Goal: Information Seeking & Learning: Check status

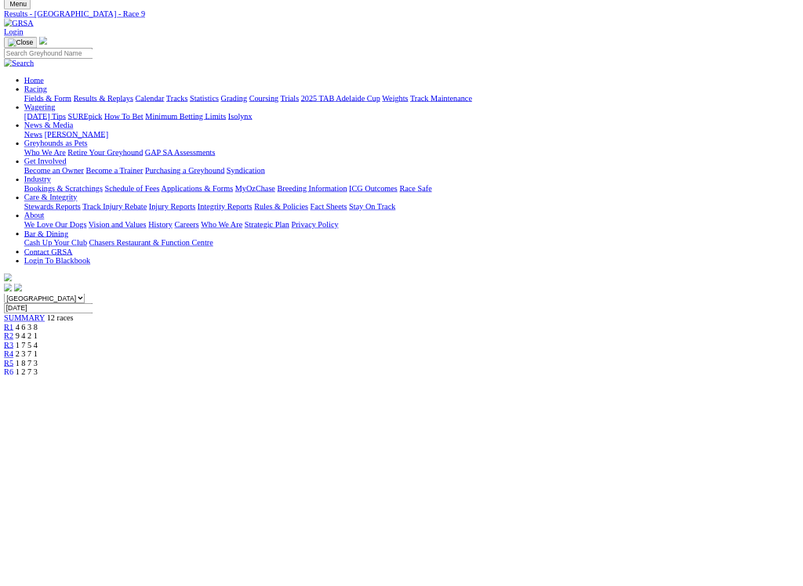
scroll to position [47, 0]
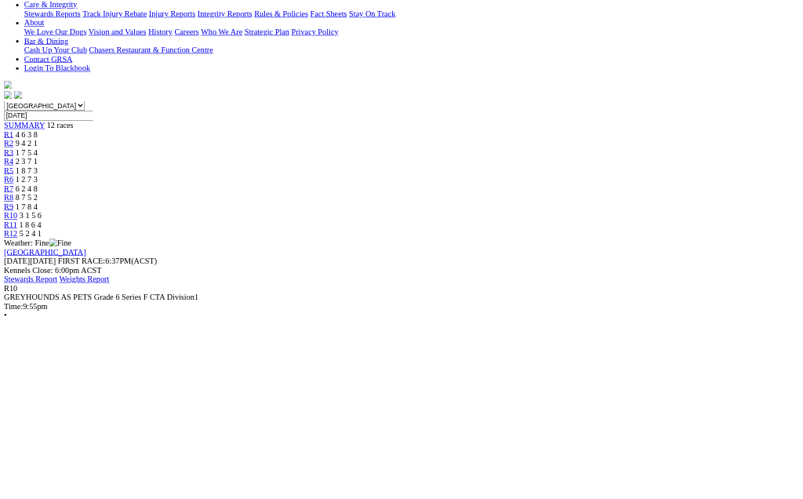
scroll to position [353, 0]
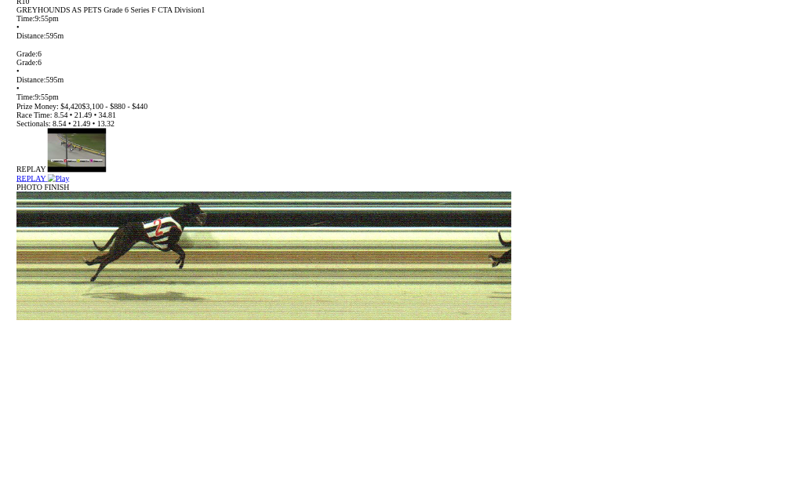
scroll to position [1290, 0]
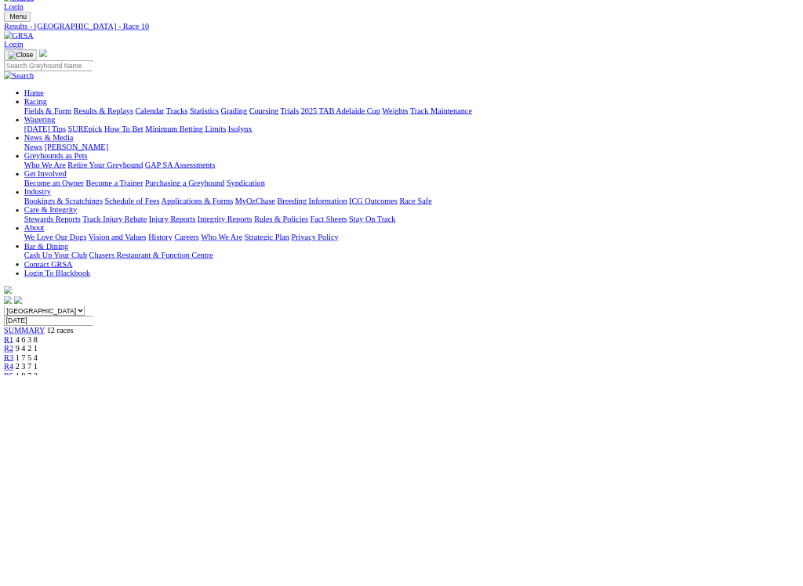
scroll to position [31, 0]
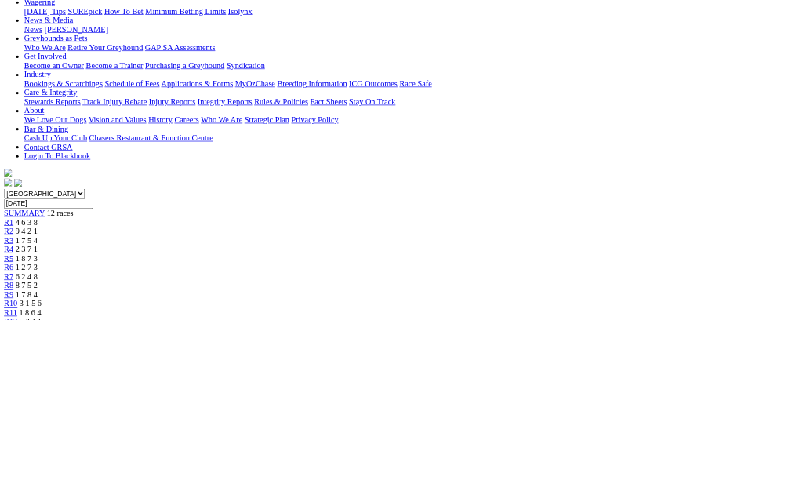
scroll to position [216, 0]
click at [27, 495] on link "R12" at bounding box center [16, 501] width 21 height 13
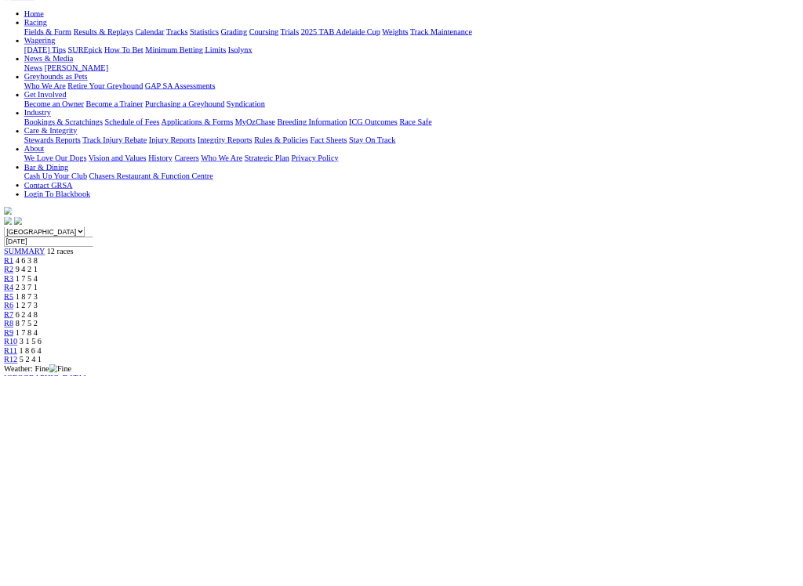
scroll to position [245, 0]
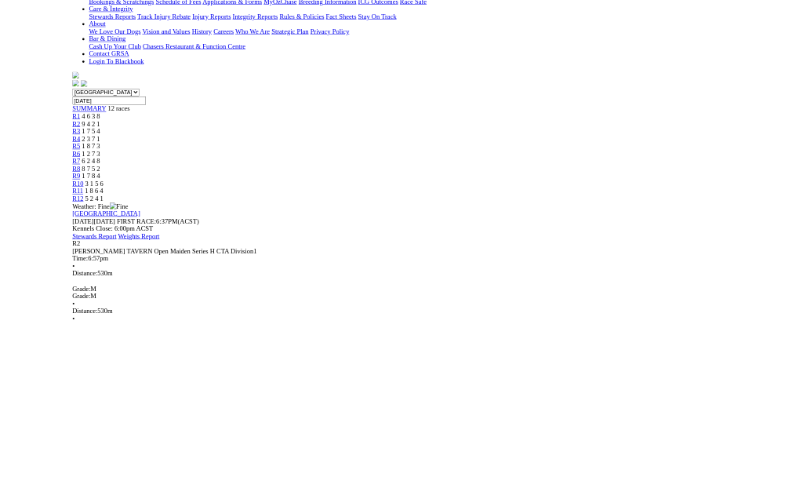
scroll to position [1105, 0]
